Goal: Information Seeking & Learning: Learn about a topic

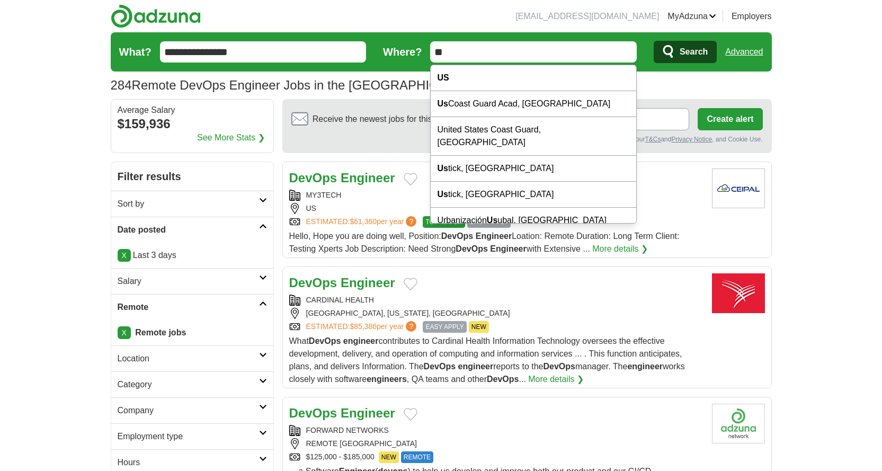
click at [705, 46] on span "Search" at bounding box center [694, 51] width 28 height 21
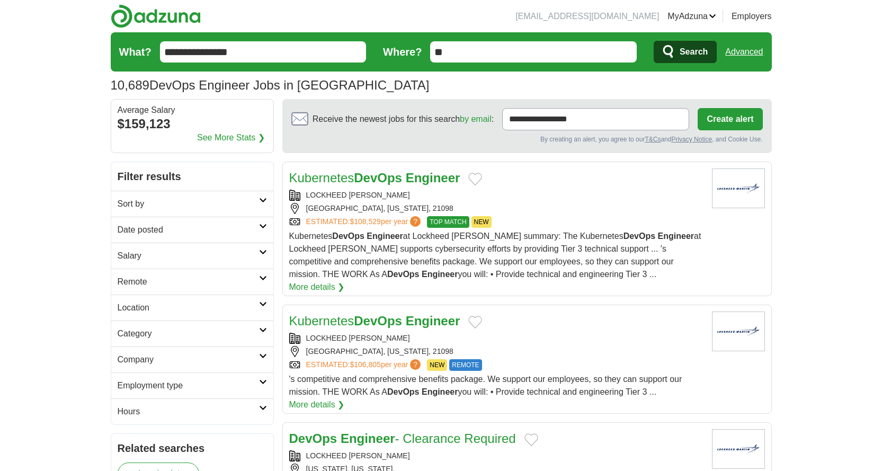
click at [176, 232] on h2 "Date posted" at bounding box center [188, 230] width 141 height 13
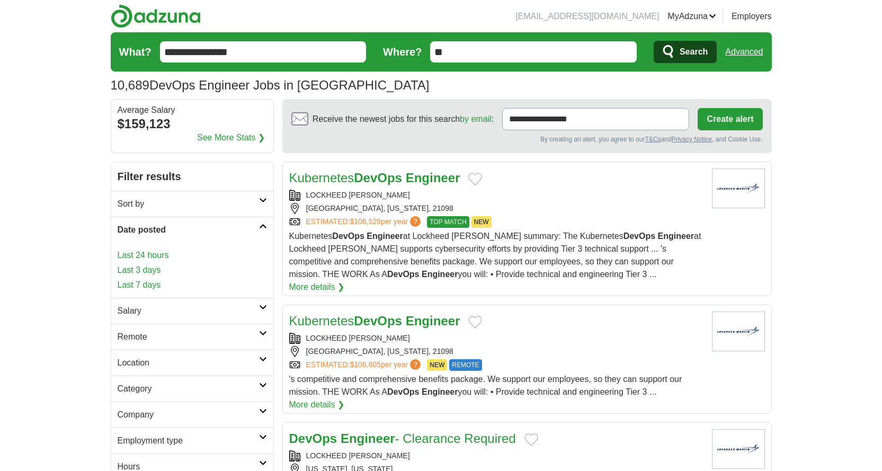
click at [160, 266] on link "Last 3 days" at bounding box center [192, 270] width 149 height 13
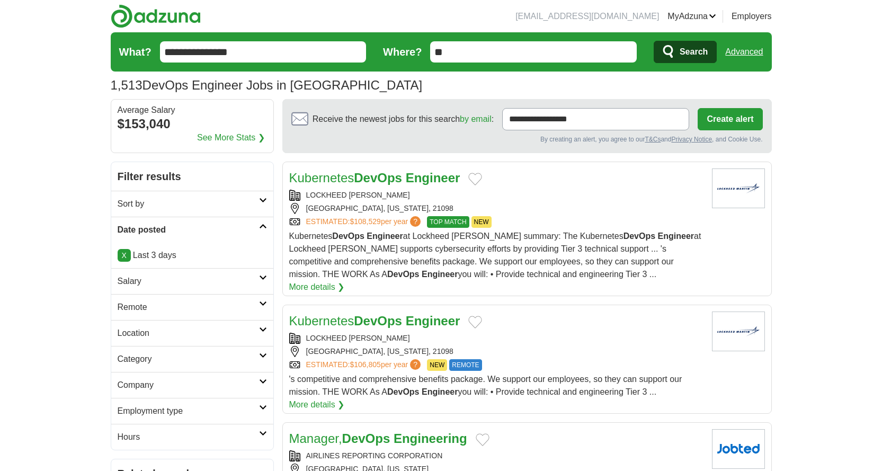
drag, startPoint x: 0, startPoint y: 0, endPoint x: 163, endPoint y: 306, distance: 346.3
click at [163, 306] on h2 "Remote" at bounding box center [188, 307] width 141 height 13
click at [156, 330] on link "Remote jobs" at bounding box center [142, 332] width 48 height 9
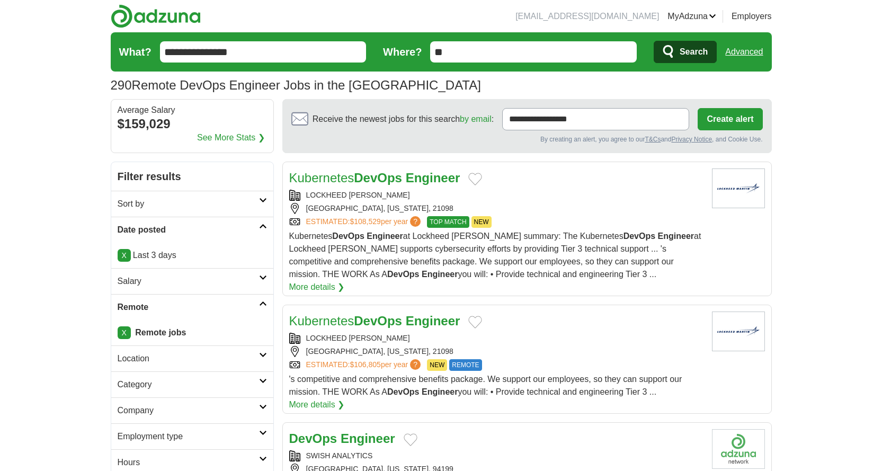
click at [261, 47] on input "**********" at bounding box center [263, 51] width 207 height 21
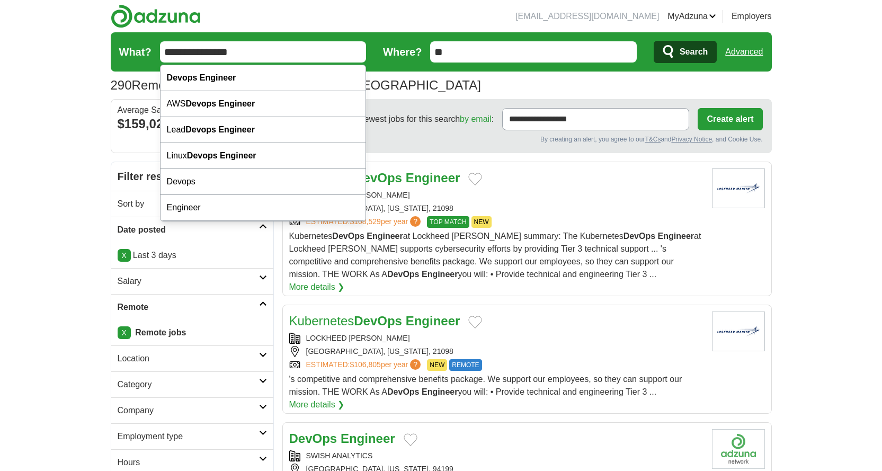
click at [261, 47] on input "**********" at bounding box center [263, 51] width 207 height 21
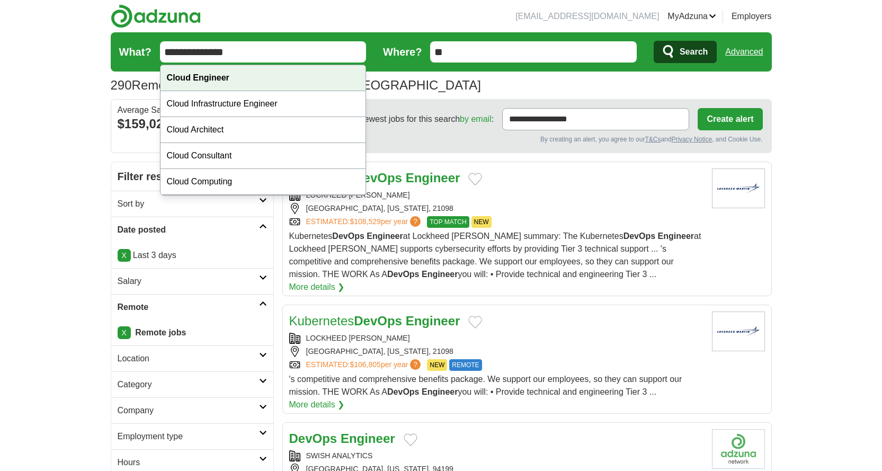
click at [242, 81] on div "Cloud Engineer" at bounding box center [264, 78] width 206 height 26
type input "**********"
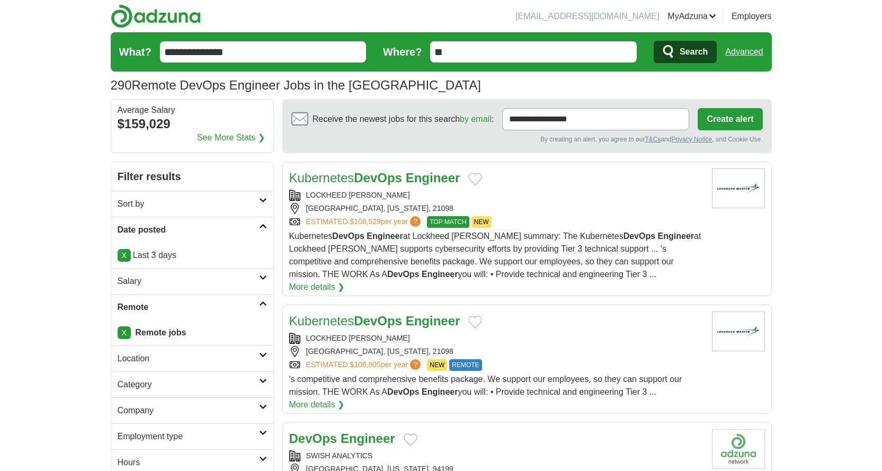
click at [528, 59] on input "**" at bounding box center [533, 51] width 207 height 21
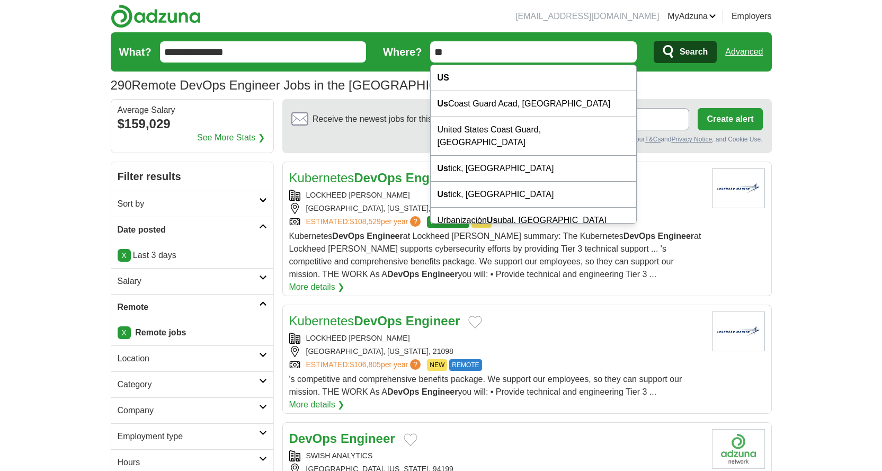
click at [698, 48] on span "Search" at bounding box center [694, 51] width 28 height 21
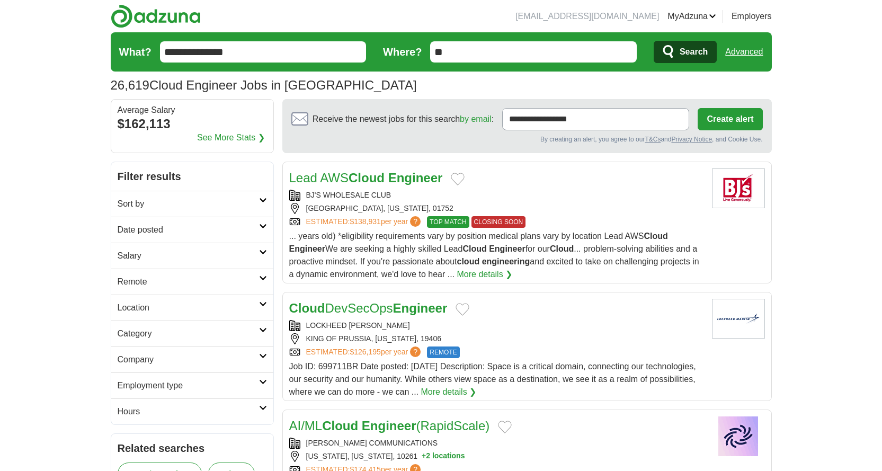
click at [205, 227] on h2 "Date posted" at bounding box center [188, 230] width 141 height 13
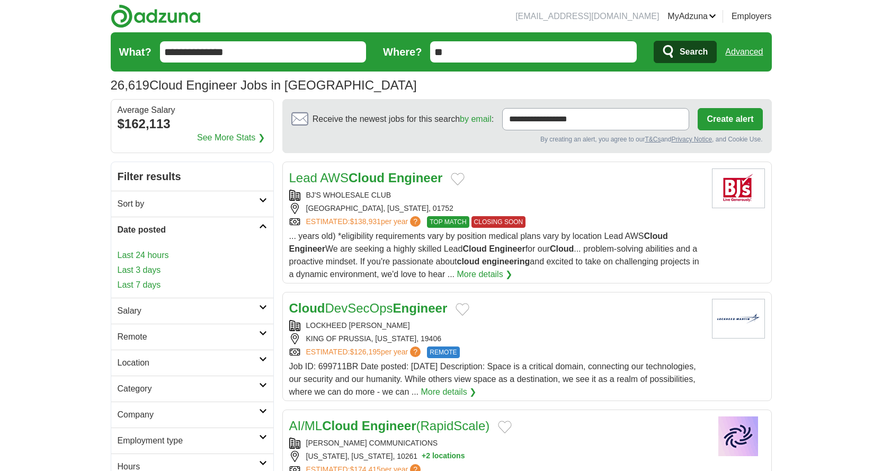
click at [161, 251] on link "Last 24 hours" at bounding box center [192, 255] width 149 height 13
click at [160, 251] on link "Last 24 hours" at bounding box center [192, 255] width 149 height 13
click at [131, 254] on link "Last 24 hours" at bounding box center [192, 255] width 149 height 13
click at [212, 332] on h2 "Remote" at bounding box center [188, 337] width 141 height 13
click at [155, 366] on link "Remote jobs" at bounding box center [142, 362] width 48 height 9
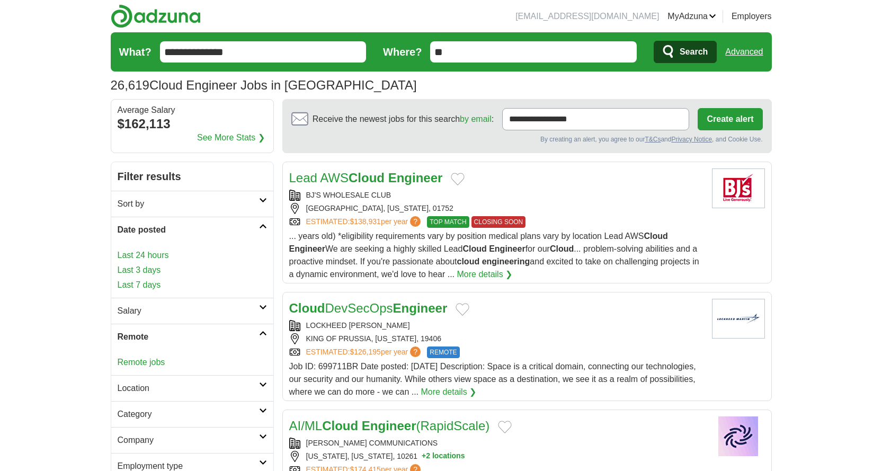
click at [143, 254] on link "Last 24 hours" at bounding box center [192, 255] width 149 height 13
click at [163, 361] on link "Remote jobs" at bounding box center [142, 362] width 48 height 9
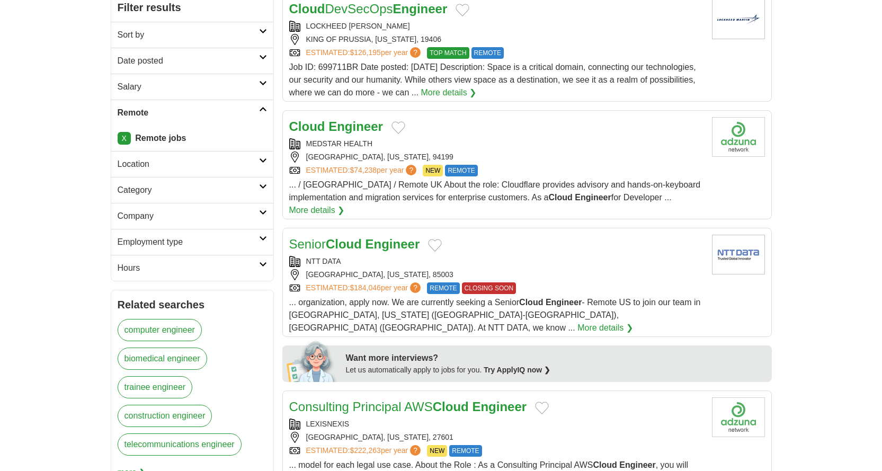
scroll to position [53, 0]
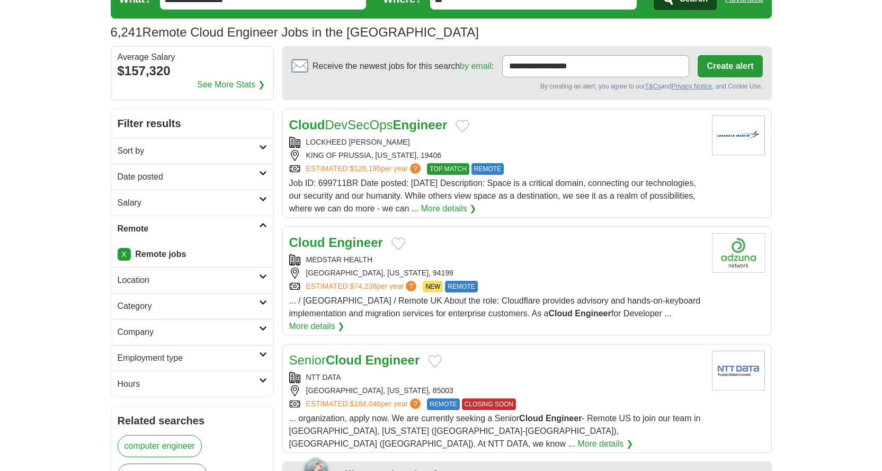
click at [198, 178] on h2 "Date posted" at bounding box center [188, 177] width 141 height 13
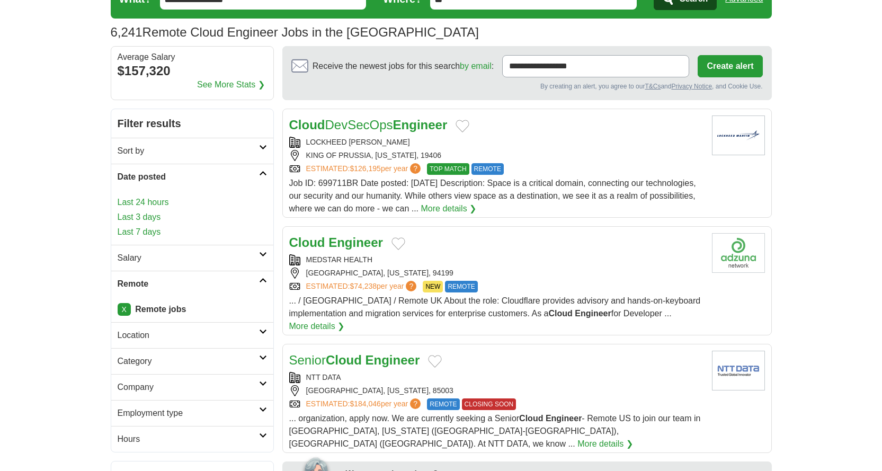
click at [162, 202] on link "Last 24 hours" at bounding box center [192, 202] width 149 height 13
click at [140, 195] on div "Last 24 hours Last 3 days Last 7 days" at bounding box center [192, 217] width 162 height 55
click at [139, 207] on link "Last 24 hours" at bounding box center [192, 202] width 149 height 13
drag, startPoint x: 137, startPoint y: 199, endPoint x: 66, endPoint y: 195, distance: 70.6
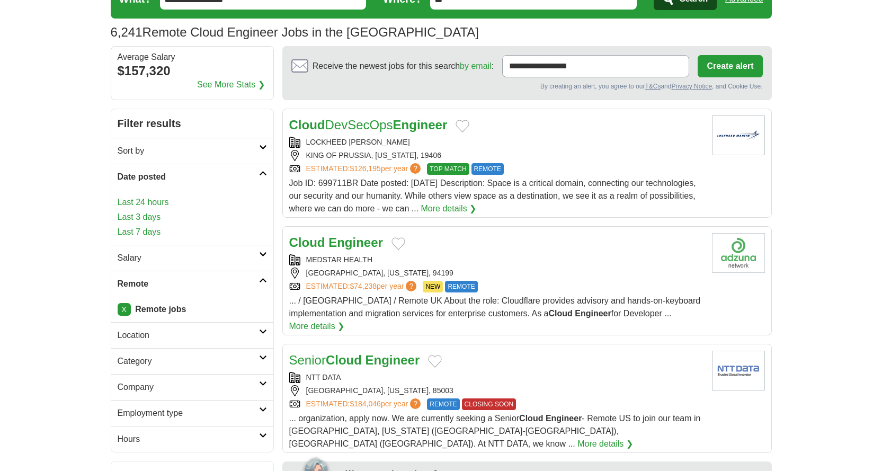
click at [155, 206] on link "Last 24 hours" at bounding box center [192, 202] width 149 height 13
click at [154, 206] on link "Last 24 hours" at bounding box center [192, 202] width 149 height 13
click at [155, 206] on link "Last 24 hours" at bounding box center [192, 202] width 149 height 13
click at [149, 200] on link "Last 24 hours" at bounding box center [192, 202] width 149 height 13
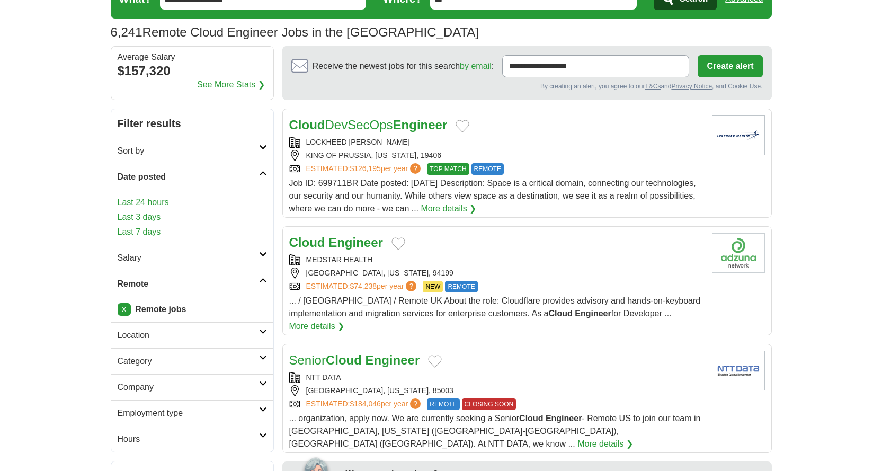
click at [149, 200] on link "Last 24 hours" at bounding box center [192, 202] width 149 height 13
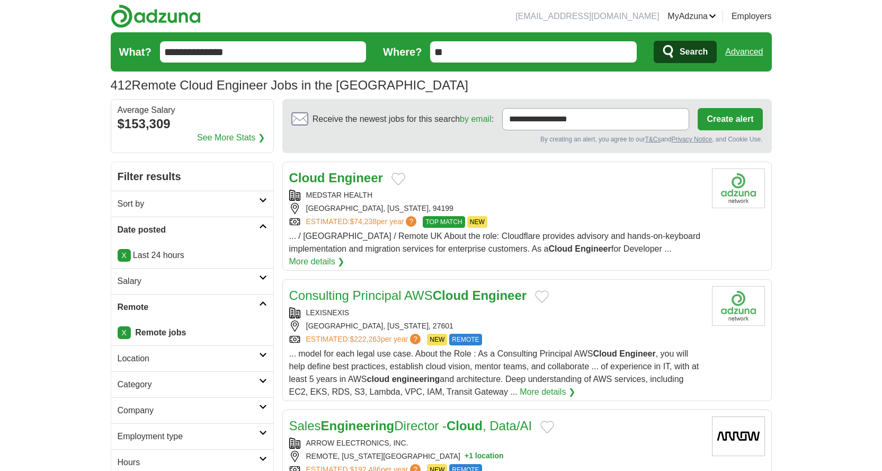
drag, startPoint x: 330, startPoint y: 168, endPoint x: 310, endPoint y: 174, distance: 20.3
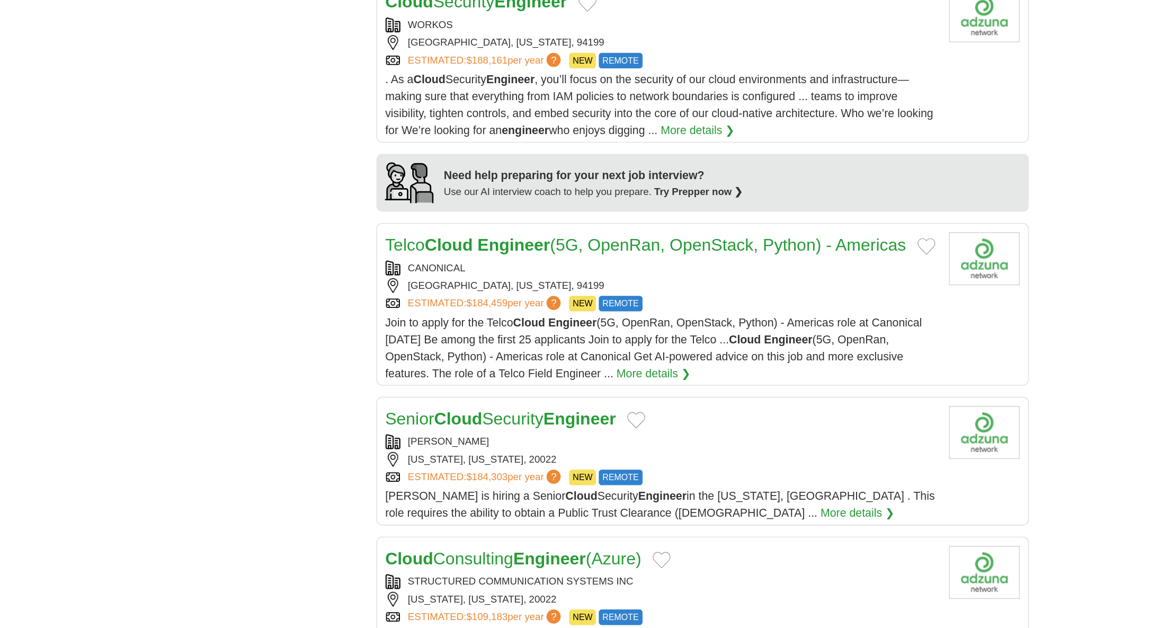
scroll to position [1007, 0]
